Goal: Task Accomplishment & Management: Manage account settings

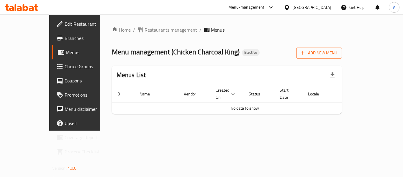
drag, startPoint x: 357, startPoint y: 44, endPoint x: 356, endPoint y: 49, distance: 5.3
click at [342, 47] on div "Home / Restaurants management / Menus Menu management ( Chicken Charcoal King )…" at bounding box center [227, 72] width 230 height 92
click at [337, 50] on span "Add New Menu" at bounding box center [319, 52] width 36 height 7
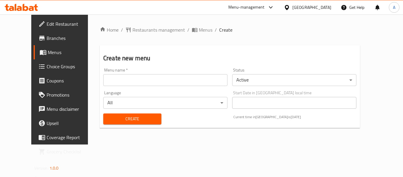
drag, startPoint x: 84, startPoint y: 74, endPoint x: 95, endPoint y: 76, distance: 10.5
click at [103, 74] on input "text" at bounding box center [165, 80] width 124 height 12
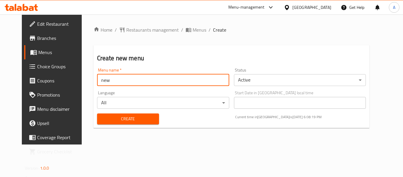
type input "new"
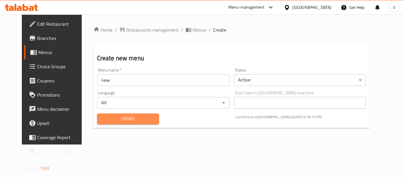
click at [97, 123] on button "Create" at bounding box center [128, 118] width 62 height 11
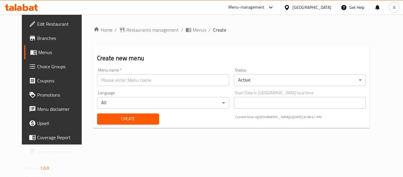
click at [46, 57] on link "Menus" at bounding box center [56, 52] width 65 height 14
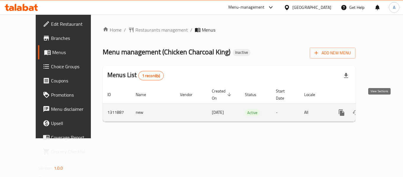
click at [380, 109] on icon "enhanced table" at bounding box center [383, 112] width 7 height 7
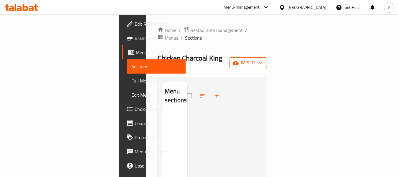
click at [267, 57] on button "import" at bounding box center [248, 62] width 38 height 11
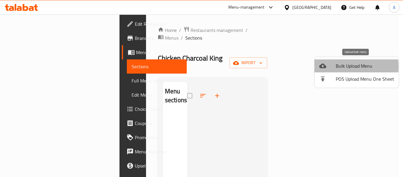
click at [317, 67] on li "Bulk Upload Menu" at bounding box center [356, 65] width 84 height 13
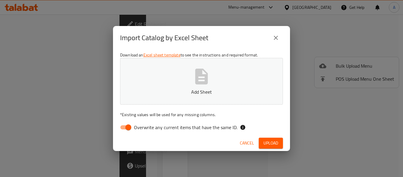
click at [186, 128] on span "Overwrite any current items that have the same ID." at bounding box center [186, 127] width 104 height 7
click at [145, 128] on input "Overwrite any current items that have the same ID." at bounding box center [128, 127] width 34 height 11
checkbox input "false"
click at [178, 75] on button "Add Sheet" at bounding box center [201, 81] width 163 height 47
click at [277, 144] on span "Upload" at bounding box center [270, 142] width 15 height 7
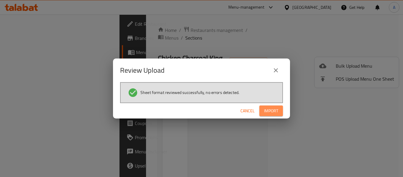
click at [279, 109] on button "Import" at bounding box center [271, 110] width 24 height 11
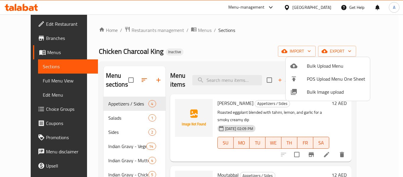
click at [195, 55] on div at bounding box center [201, 88] width 403 height 177
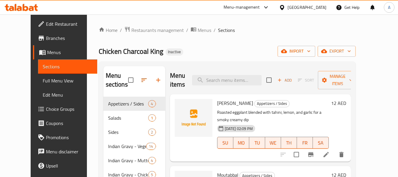
click at [38, 80] on link "Full Menu View" at bounding box center [67, 80] width 59 height 14
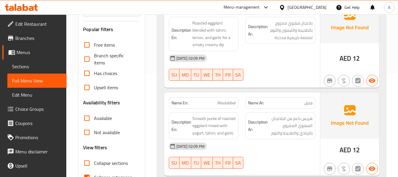
scroll to position [118, 0]
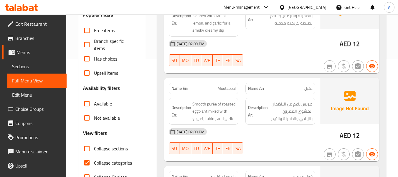
click at [111, 159] on span "Collapse categories" at bounding box center [113, 162] width 38 height 7
click at [94, 158] on input "Collapse categories" at bounding box center [87, 162] width 14 height 14
checkbox input "false"
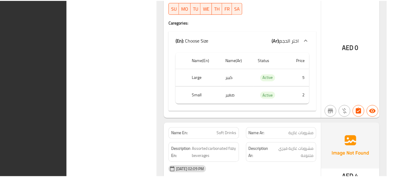
scroll to position [4389, 0]
